Goal: Task Accomplishment & Management: Use online tool/utility

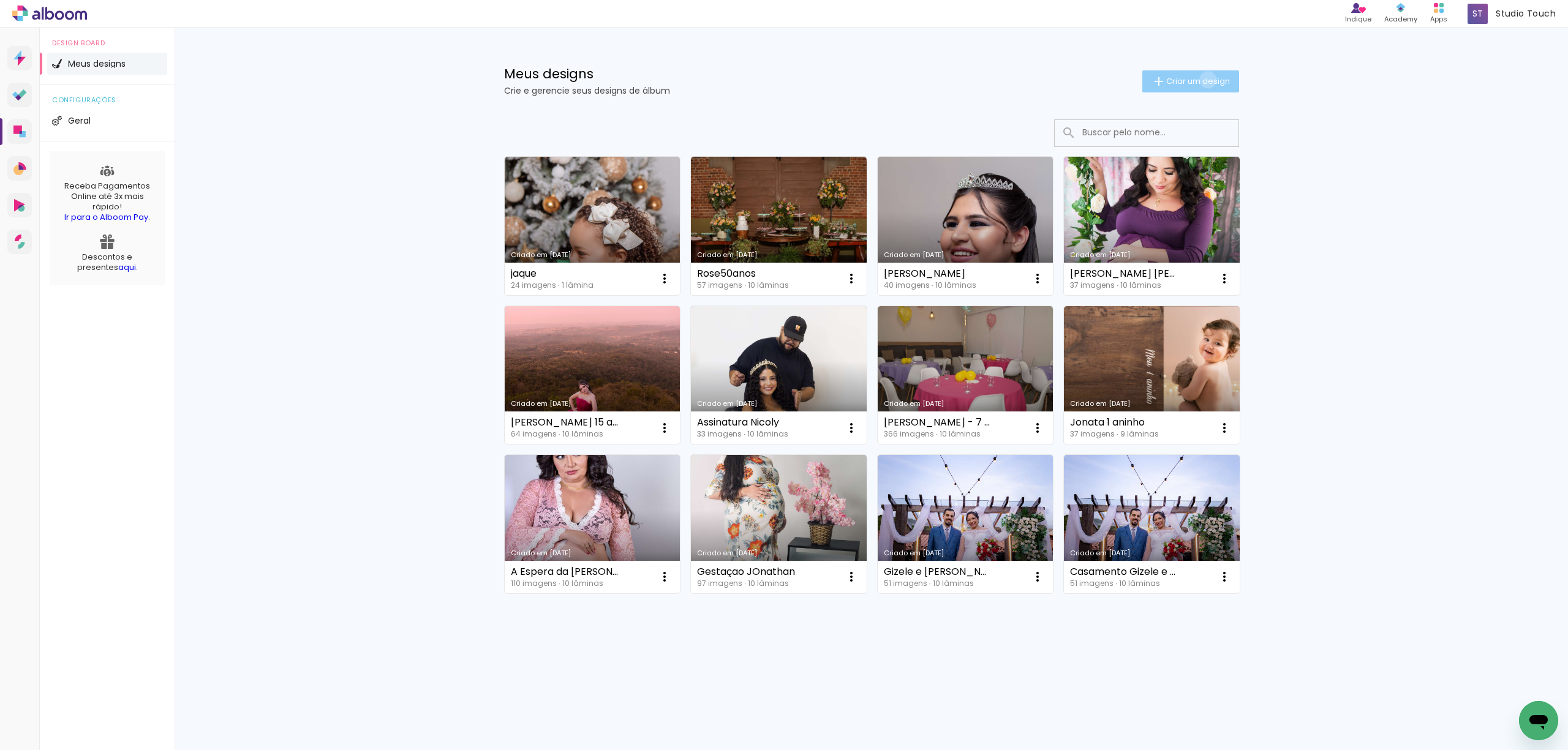
click at [1205, 79] on span "Criar um design" at bounding box center [1198, 81] width 64 height 8
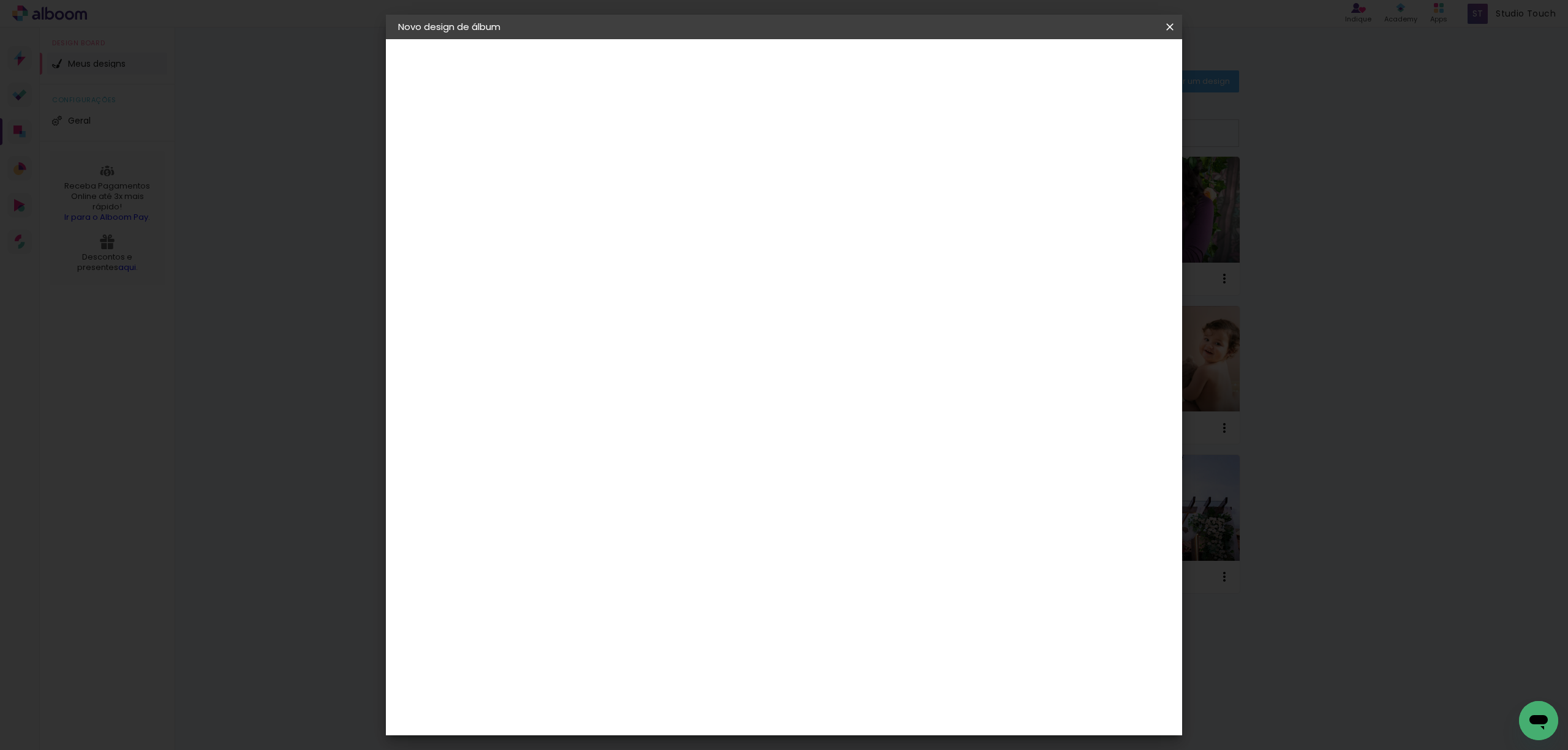
click at [599, 170] on input at bounding box center [599, 164] width 0 height 19
type input "Nayara e [PERSON_NAME]"
type paper-input "Nayara e [PERSON_NAME]"
click at [0, 0] on slot "Avançar" at bounding box center [0, 0] width 0 height 0
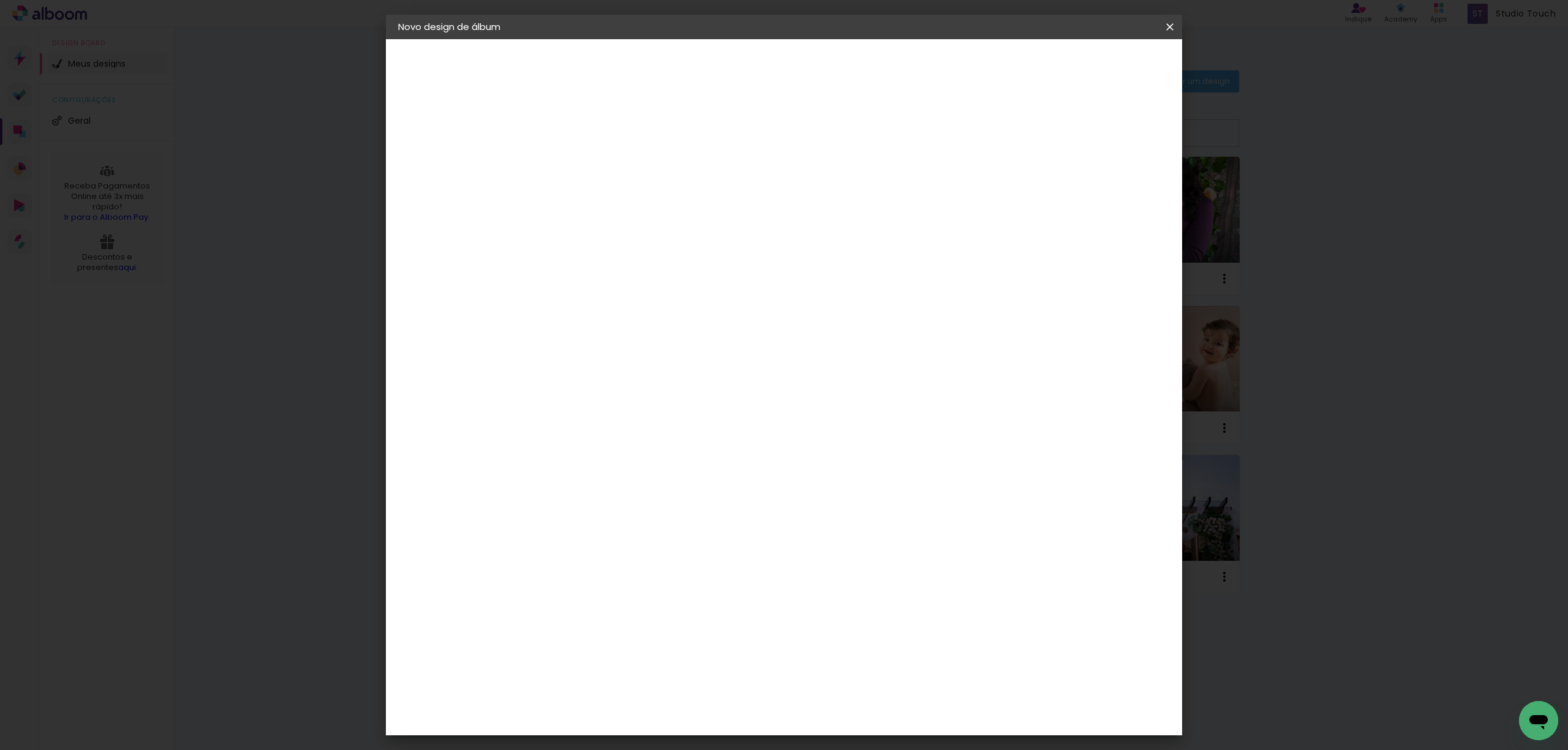
click at [621, 573] on div "Digipix Pro" at bounding box center [605, 583] width 31 height 20
click at [0, 0] on slot "Avançar" at bounding box center [0, 0] width 0 height 0
